Goal: Transaction & Acquisition: Purchase product/service

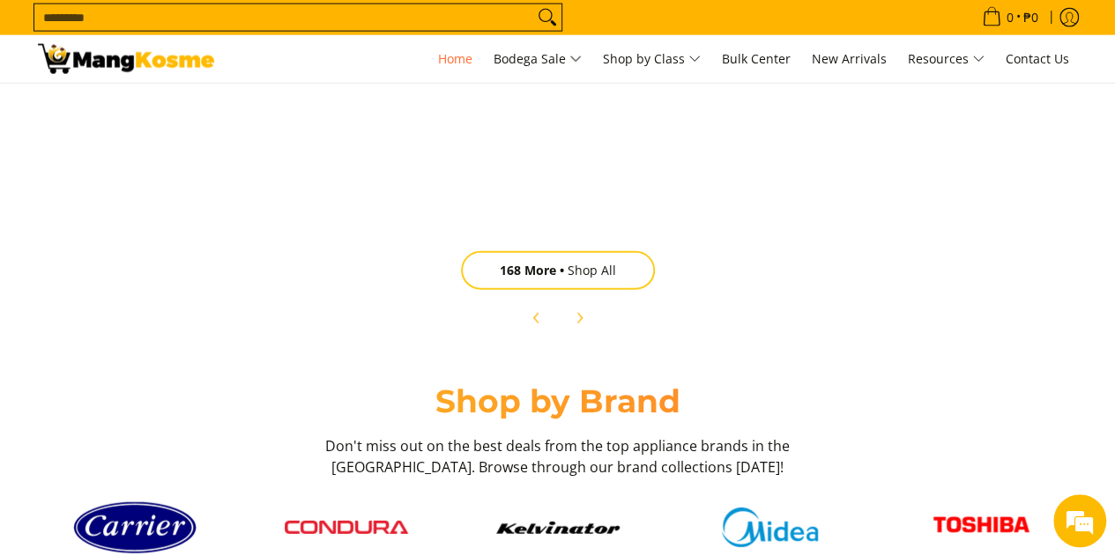
scroll to position [2028, 0]
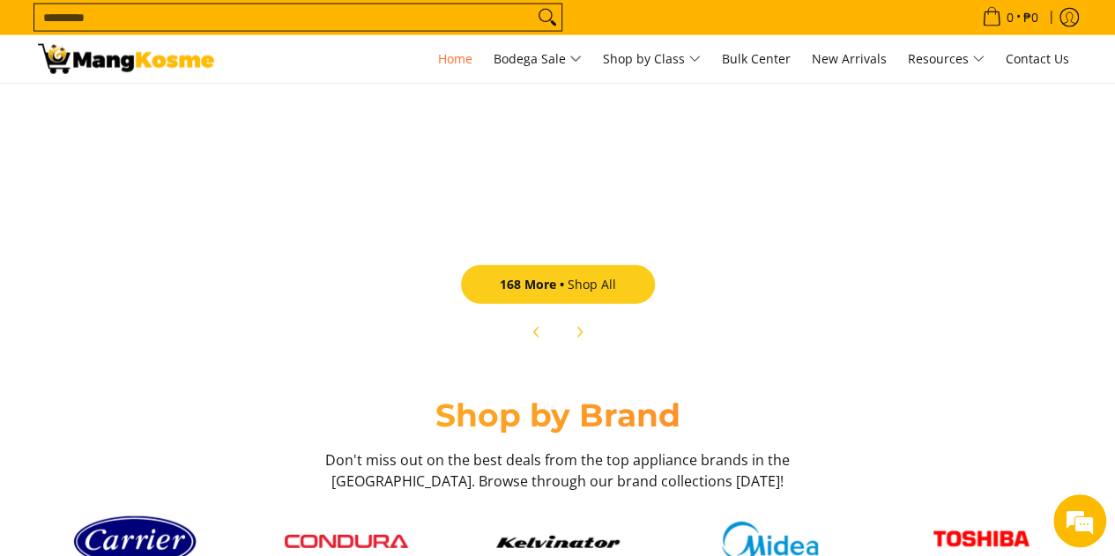
click at [605, 279] on link "168 More Shop All" at bounding box center [558, 284] width 194 height 39
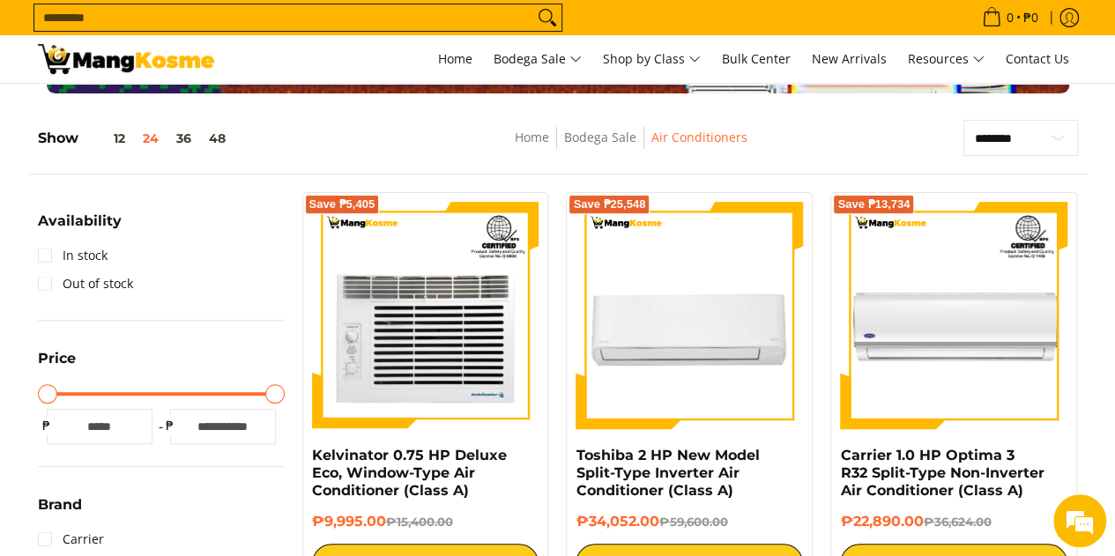
scroll to position [176, 0]
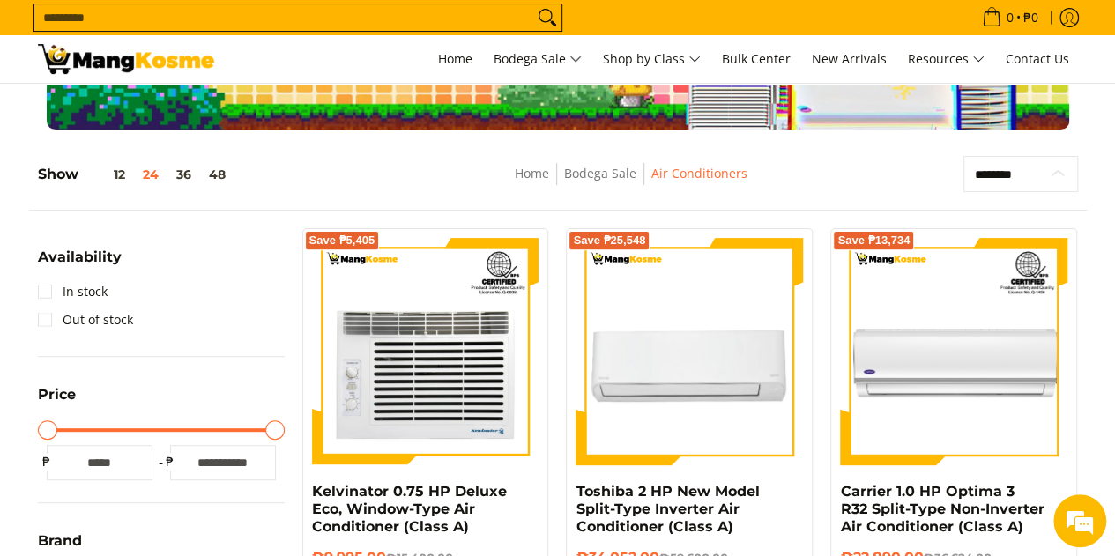
click at [1066, 175] on select "**********" at bounding box center [1021, 174] width 115 height 36
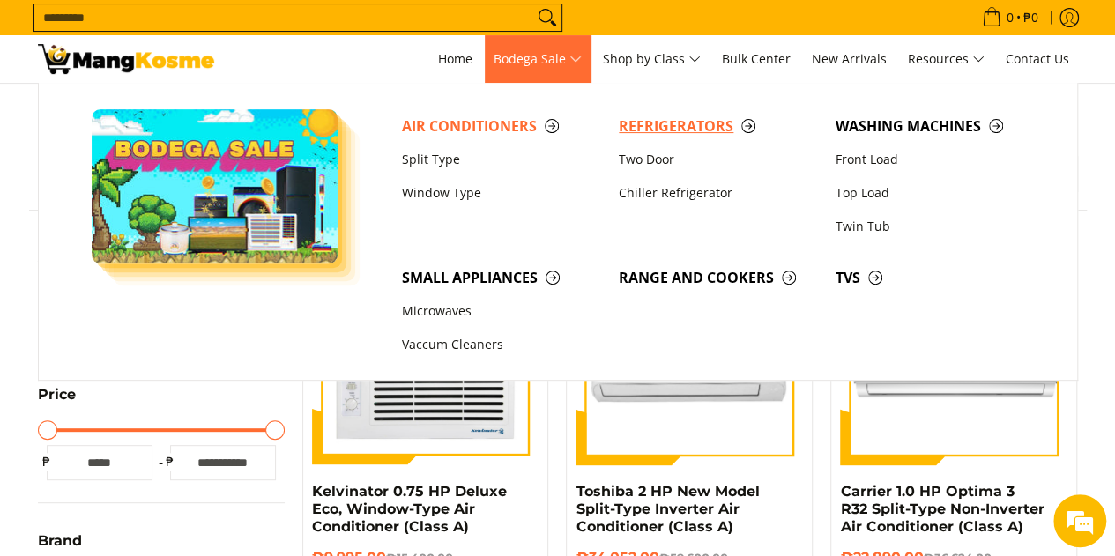
click at [654, 127] on span "Refrigerators" at bounding box center [718, 126] width 199 height 22
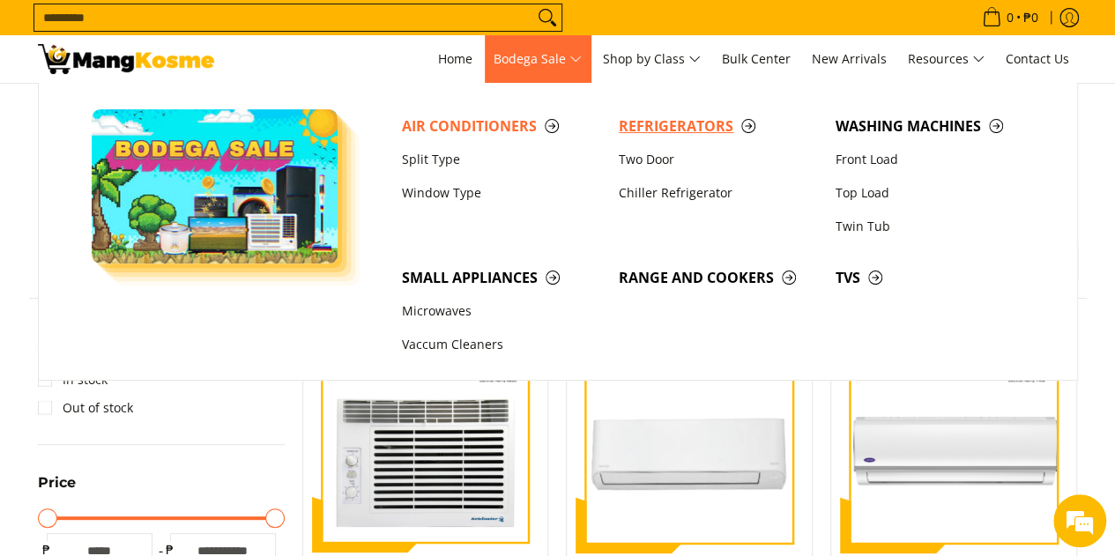
scroll to position [0, 0]
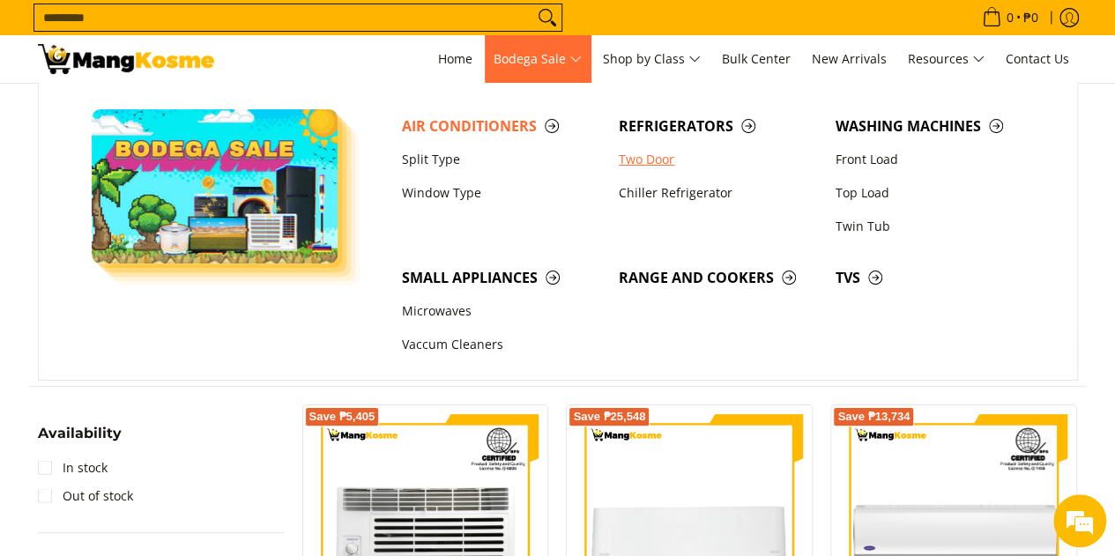
click at [644, 158] on link "Two Door" at bounding box center [718, 159] width 217 height 33
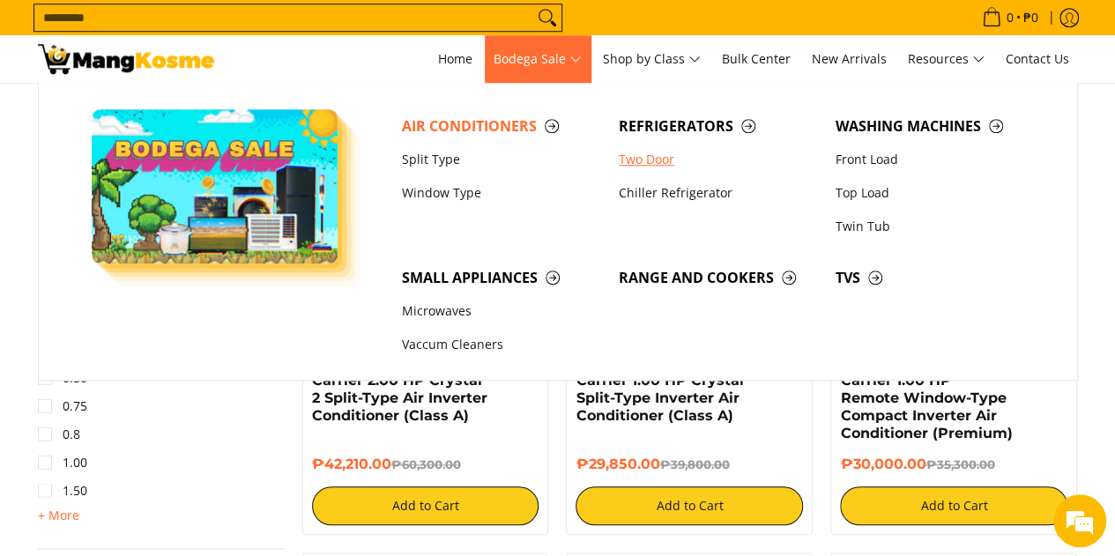
scroll to position [176, 0]
